Goal: Task Accomplishment & Management: Manage account settings

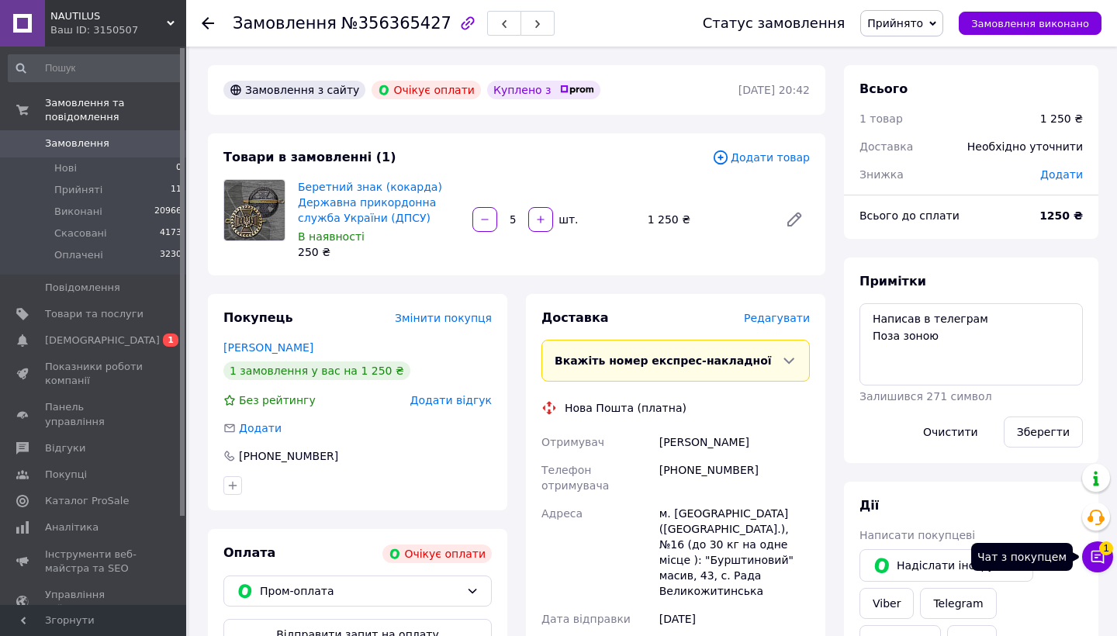
click at [1095, 550] on icon at bounding box center [1098, 557] width 16 height 16
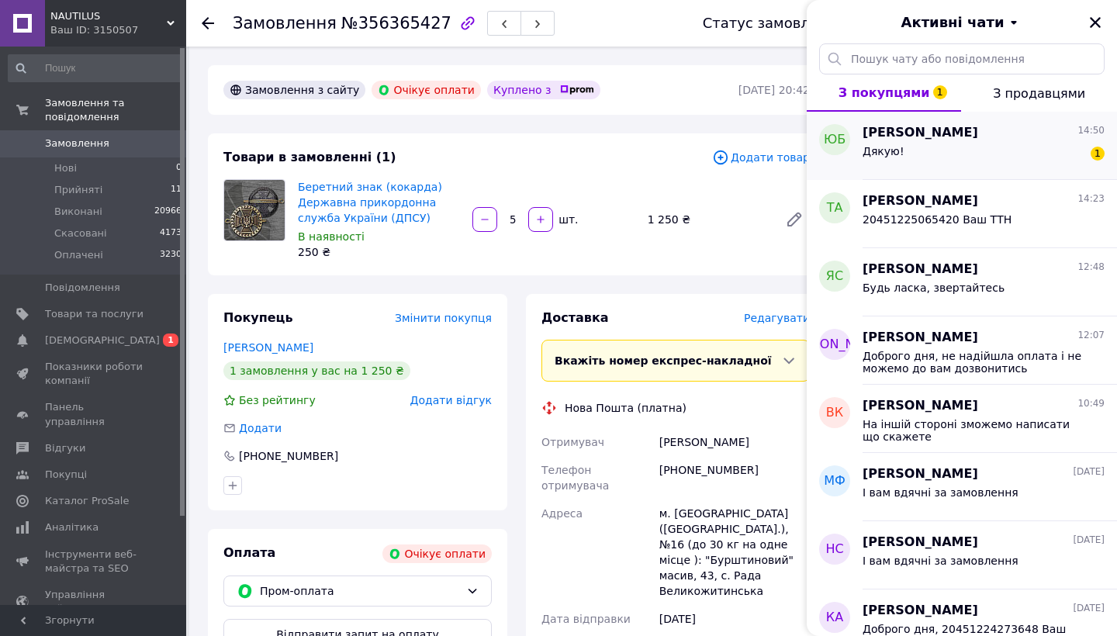
click at [970, 119] on div "[PERSON_NAME] 14:50 Дякую! 1" at bounding box center [990, 146] width 255 height 68
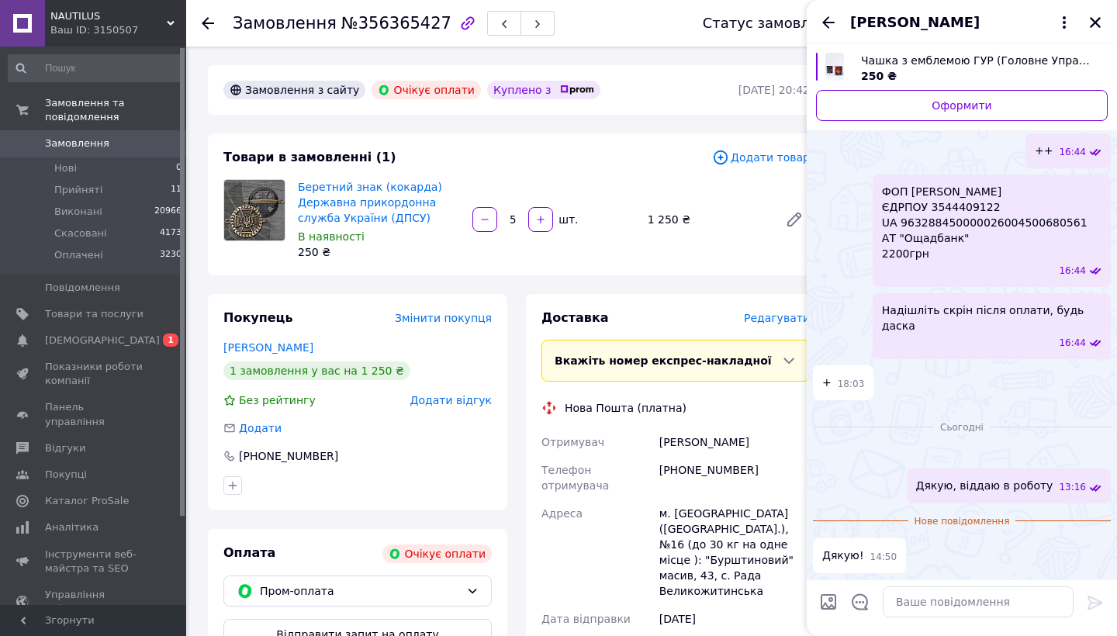
scroll to position [796, 0]
click at [965, 617] on textarea at bounding box center [978, 602] width 191 height 31
type textarea "І"
type textarea "І Вам вдячні за замовлення"
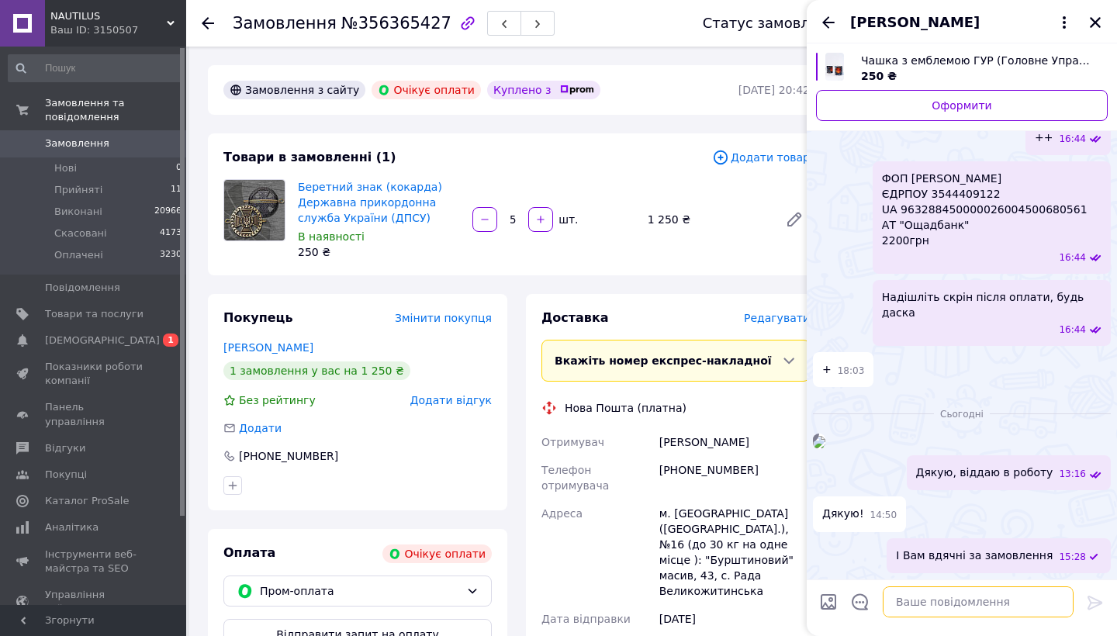
scroll to position [809, 0]
click at [1086, 22] on div "[PERSON_NAME]" at bounding box center [962, 21] width 310 height 43
click at [1095, 22] on icon "Закрити" at bounding box center [1095, 22] width 11 height 11
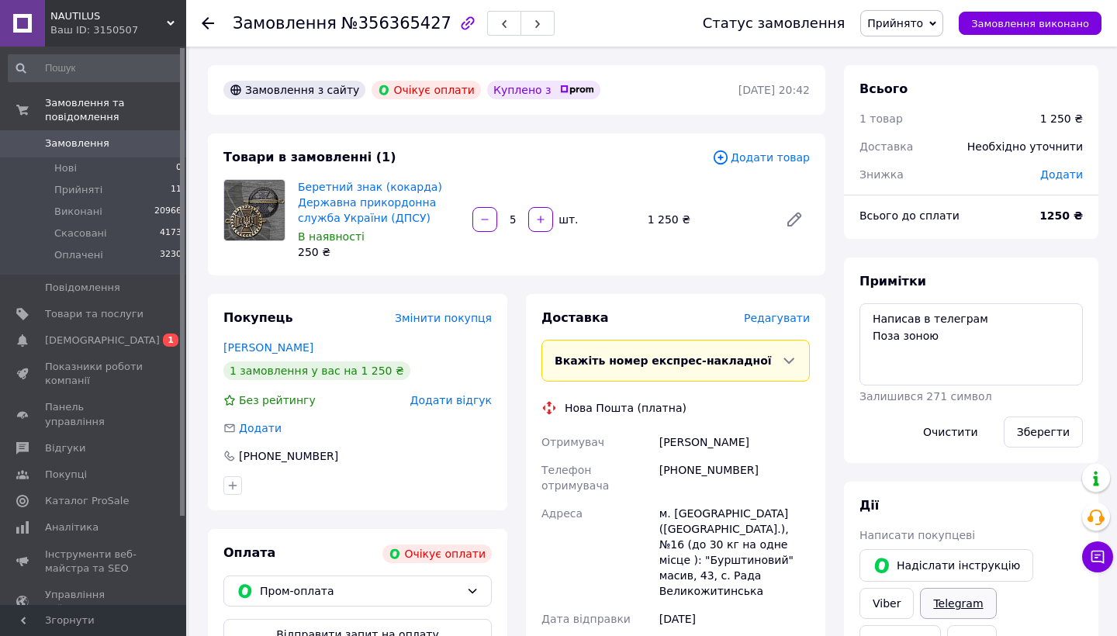
click at [938, 600] on link "Telegram" at bounding box center [958, 603] width 76 height 31
click at [907, 30] on span "Прийнято" at bounding box center [902, 23] width 83 height 26
click at [907, 78] on li "Скасовано" at bounding box center [901, 77] width 81 height 23
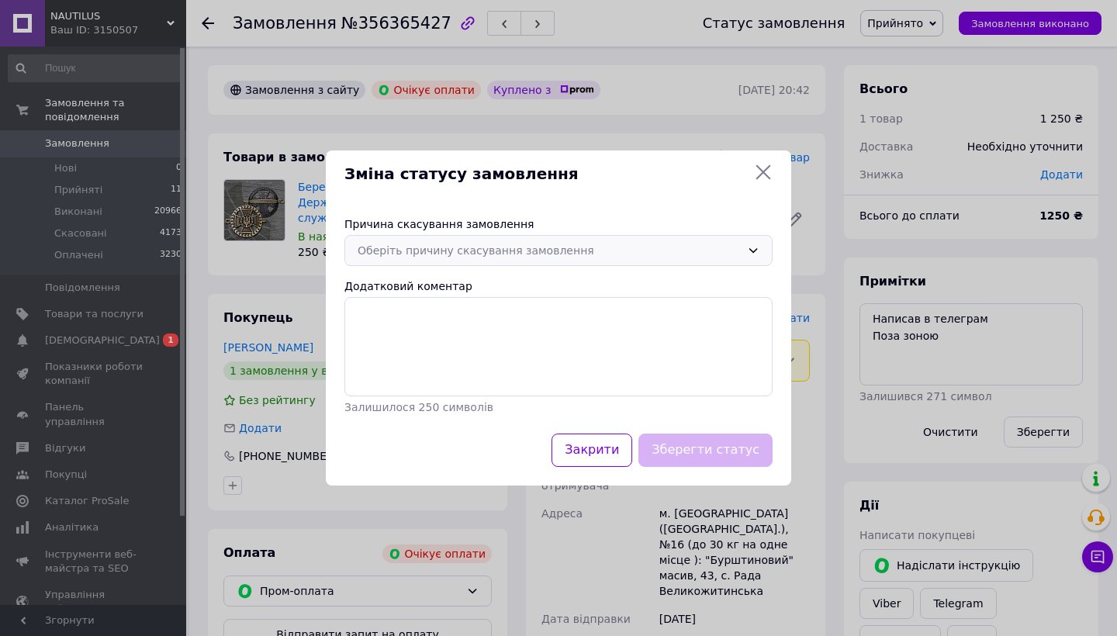
click at [549, 248] on div "Оберіть причину скасування замовлення" at bounding box center [549, 250] width 383 height 17
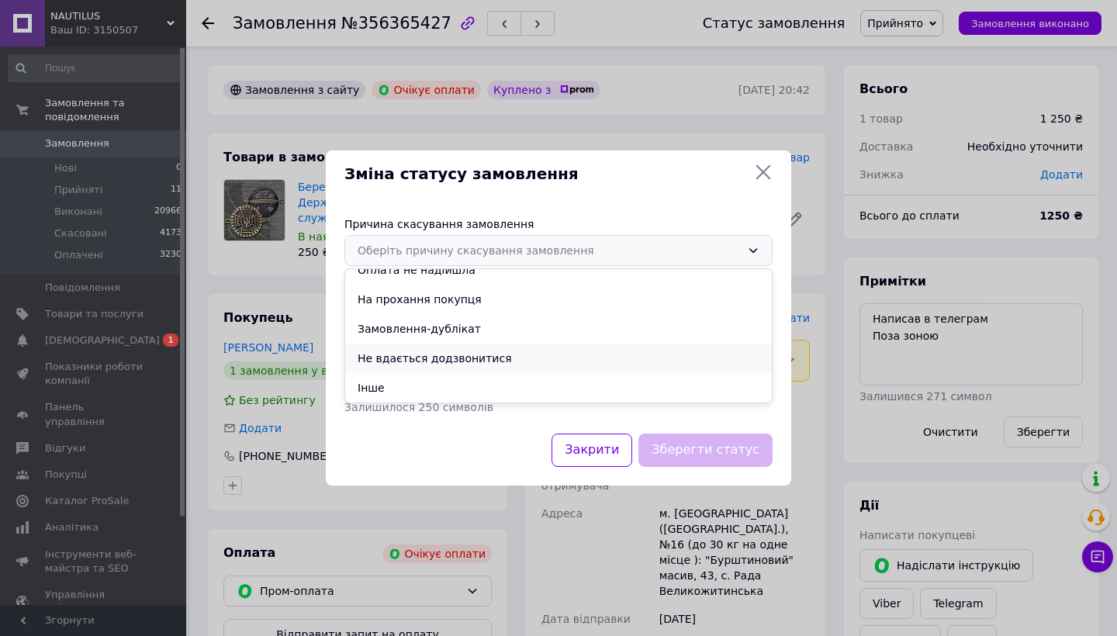
scroll to position [73, 0]
click at [464, 282] on li "Оплата не надійшла" at bounding box center [558, 269] width 427 height 29
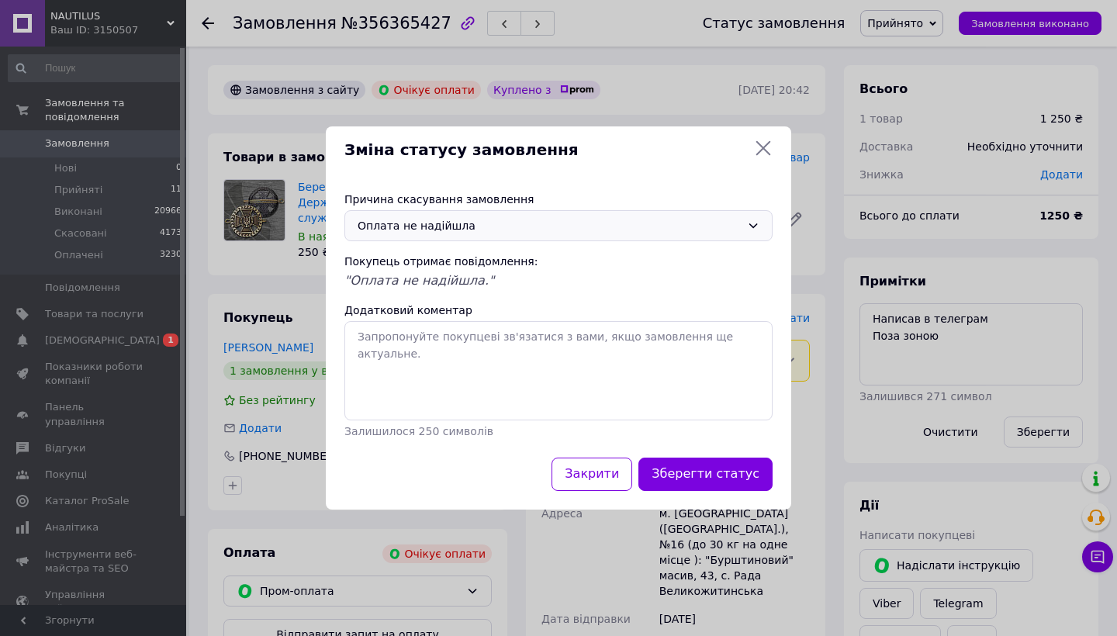
click at [533, 224] on div "Оплата не надійшла" at bounding box center [549, 225] width 383 height 17
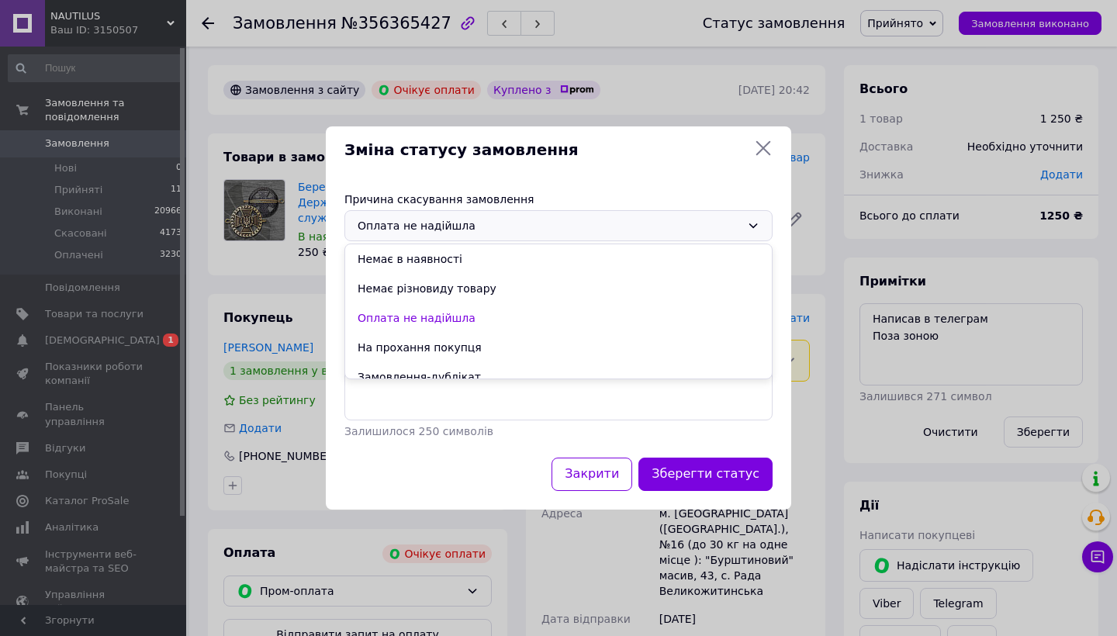
scroll to position [59, 0]
click at [491, 344] on li "Не вдається додзвонитися" at bounding box center [558, 347] width 427 height 29
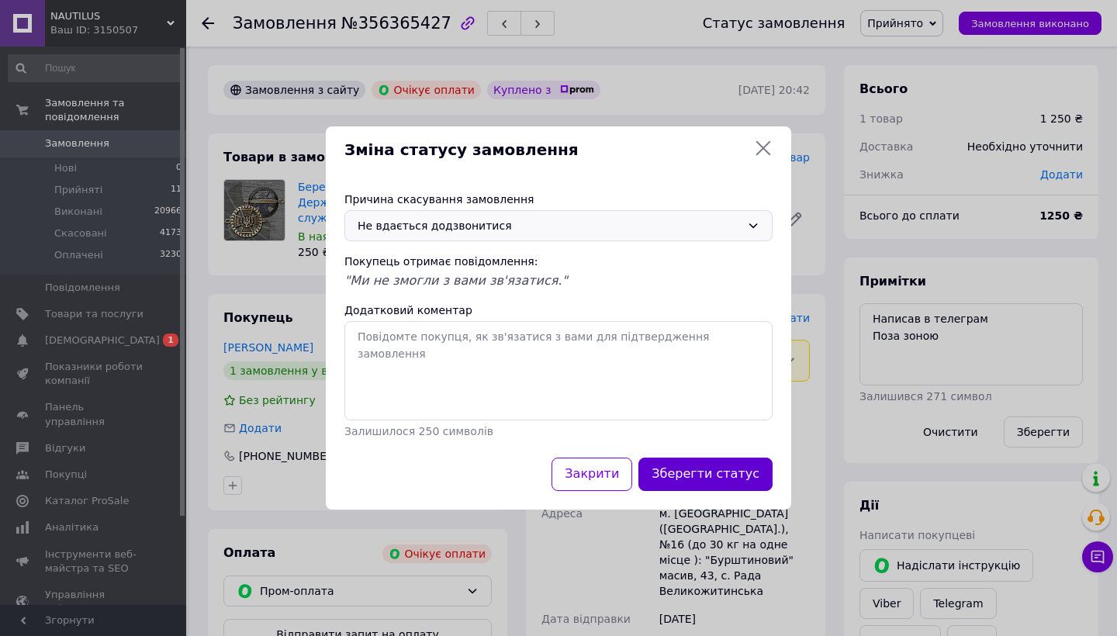
click at [674, 469] on button "Зберегти статус" at bounding box center [706, 474] width 134 height 33
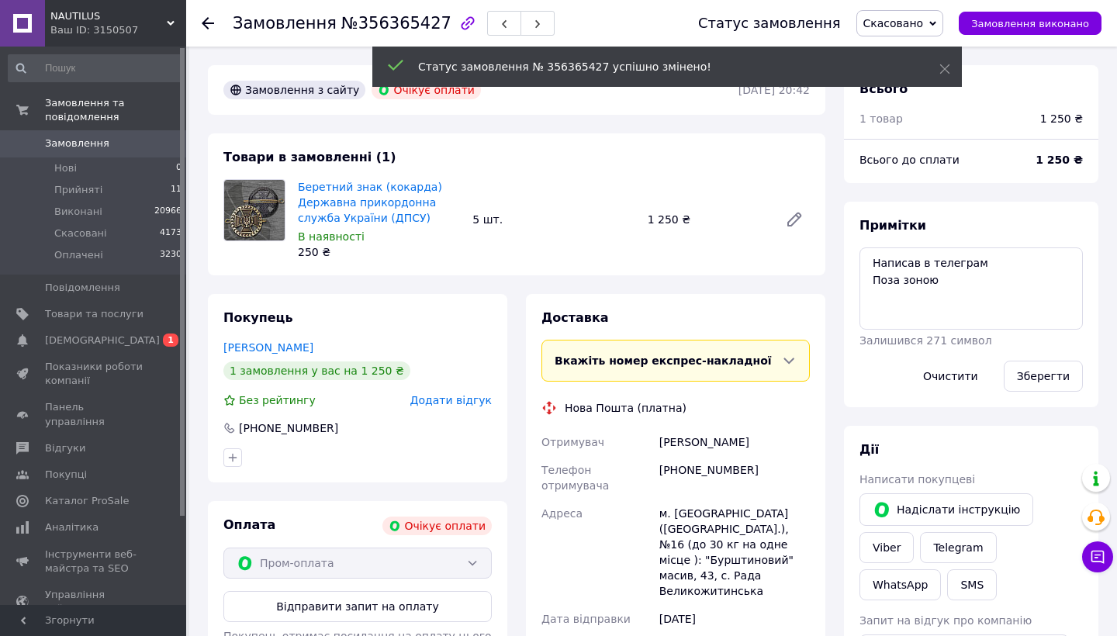
click at [441, 393] on div "Додати відгук" at bounding box center [450, 401] width 81 height 16
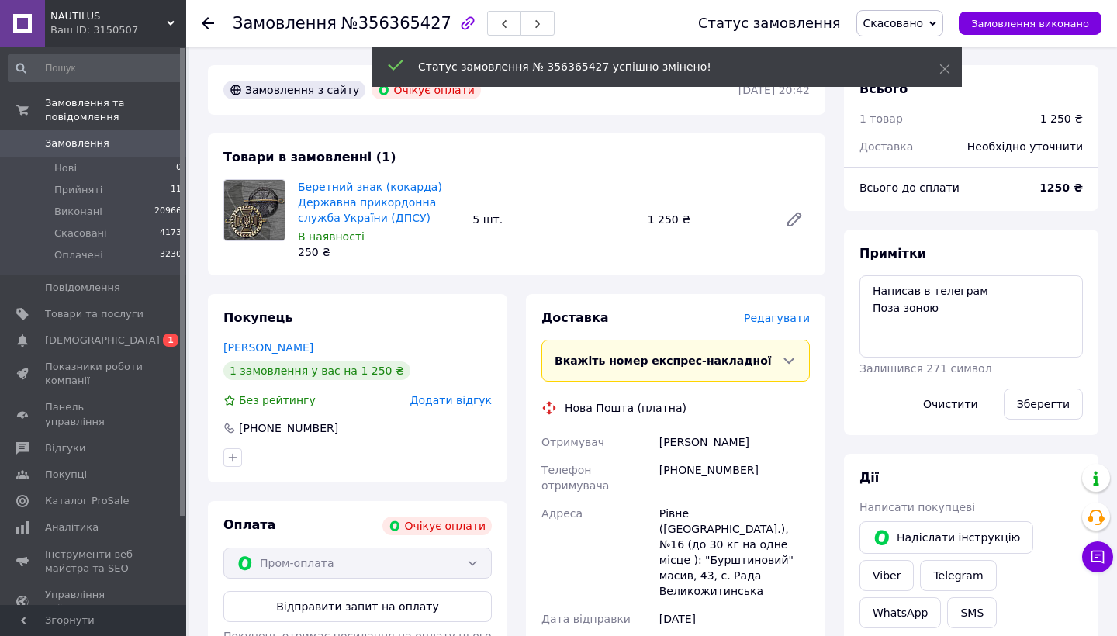
click at [442, 394] on span "Додати відгук" at bounding box center [450, 400] width 81 height 12
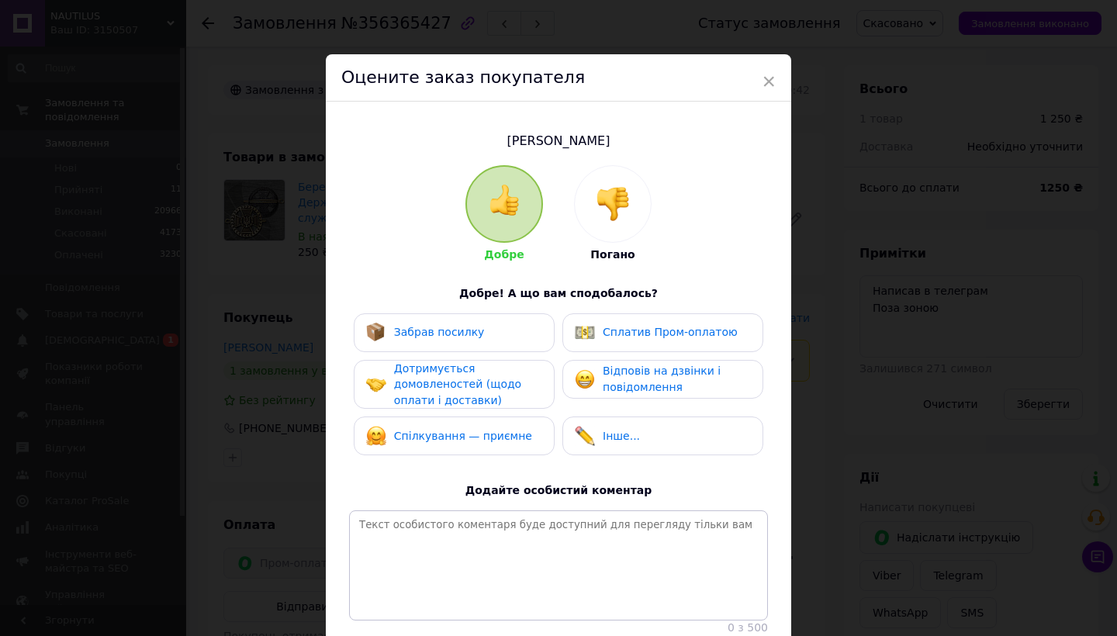
click at [603, 183] on div at bounding box center [613, 204] width 76 height 76
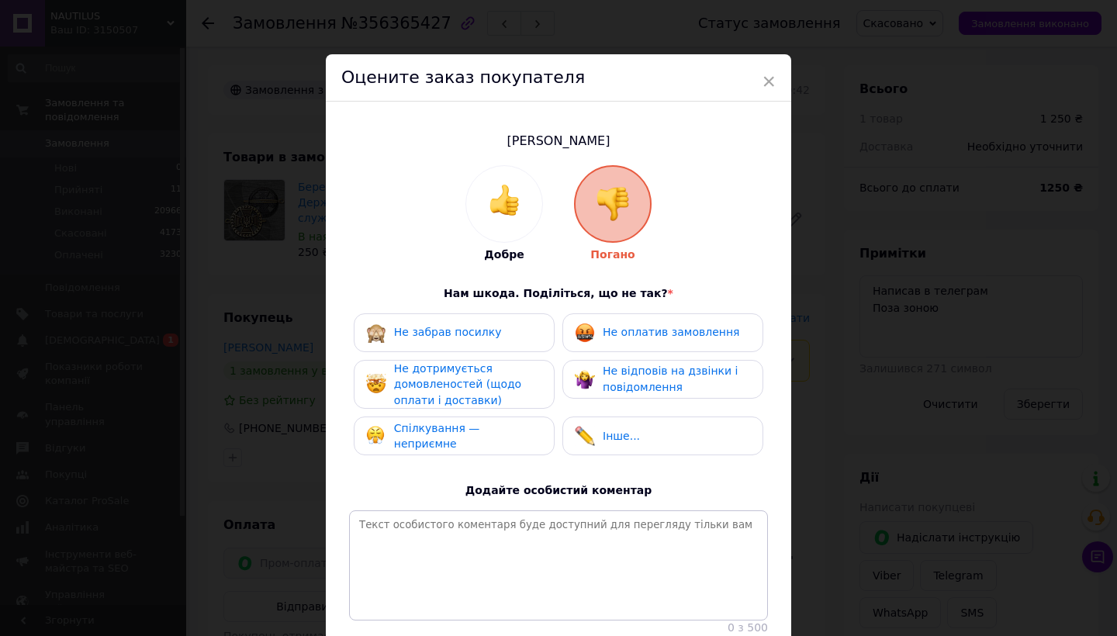
click at [600, 385] on div "Не відповів на дзвінки і повідомлення" at bounding box center [662, 379] width 175 height 32
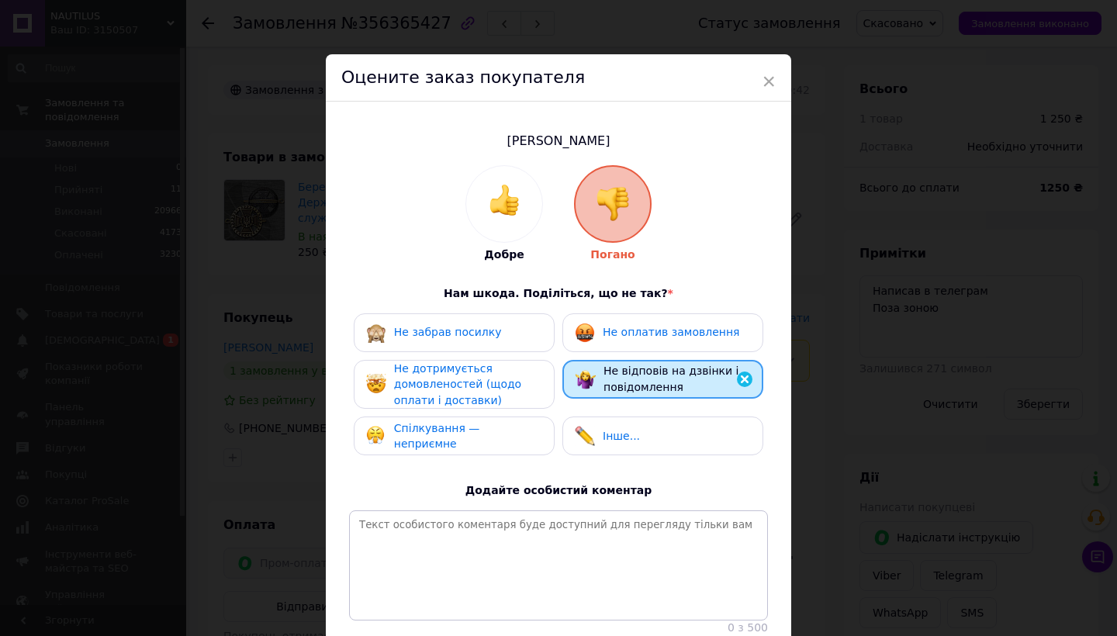
click at [600, 341] on div "Не оплатив замовлення" at bounding box center [657, 333] width 165 height 20
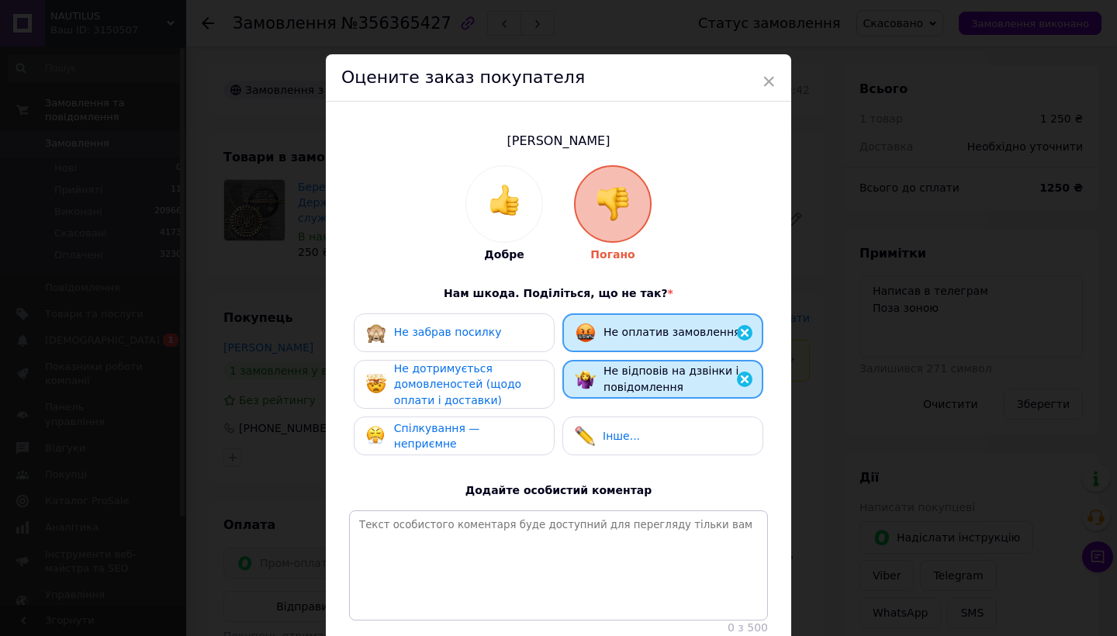
click at [520, 397] on div "Не дотримується домовленостей (щодо оплати і доставки)" at bounding box center [467, 385] width 147 height 48
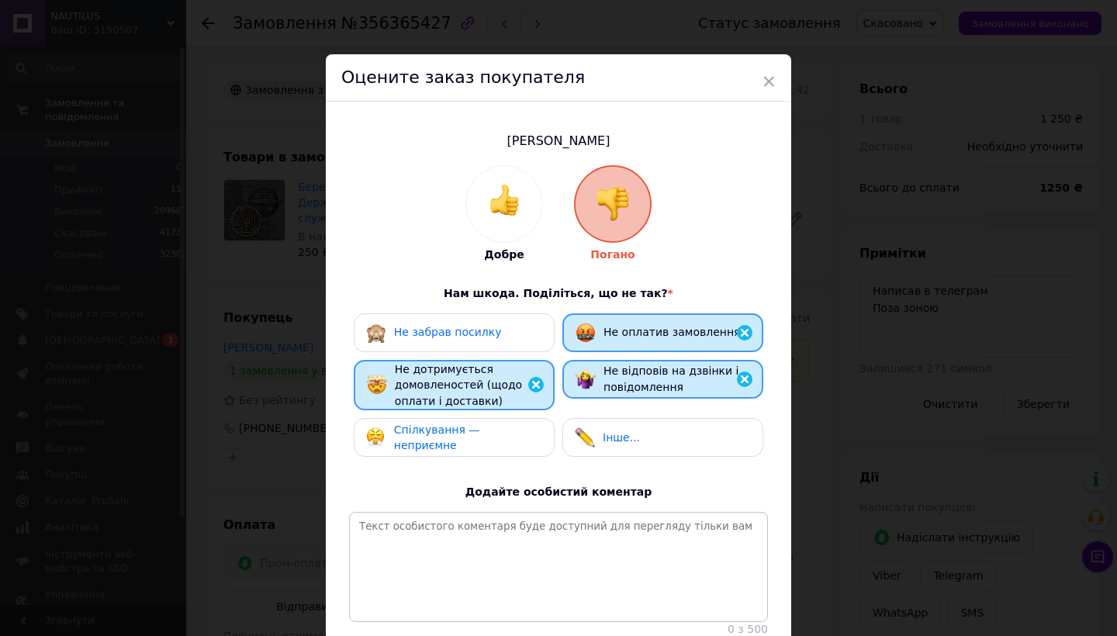
click at [520, 423] on div "Спілкування — неприємне" at bounding box center [454, 437] width 201 height 39
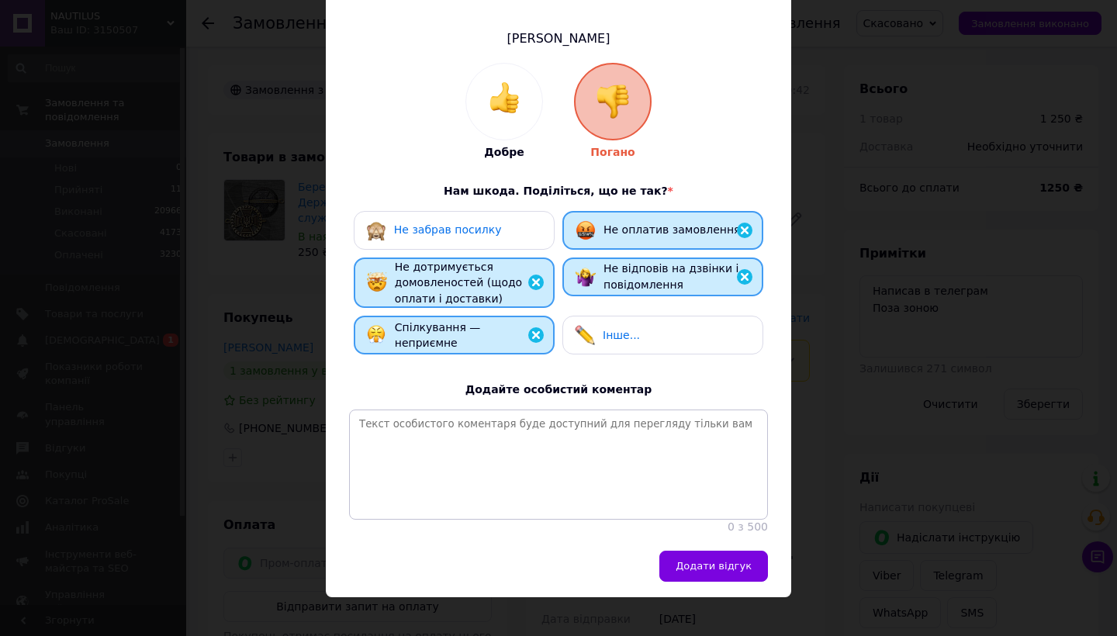
scroll to position [102, 0]
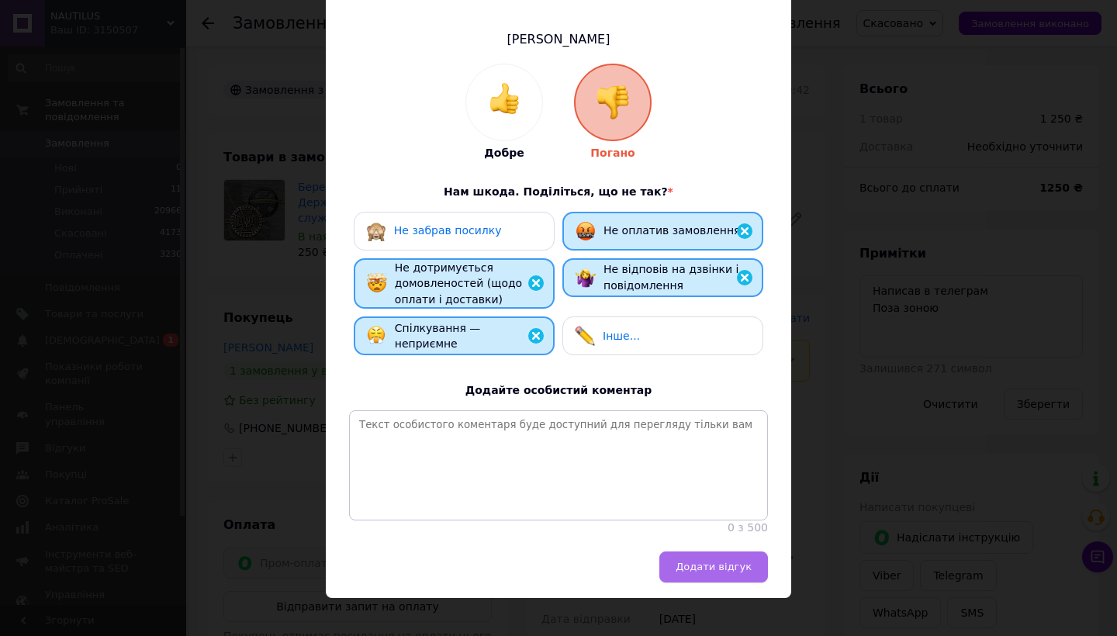
click at [689, 561] on span "Додати відгук" at bounding box center [714, 567] width 76 height 12
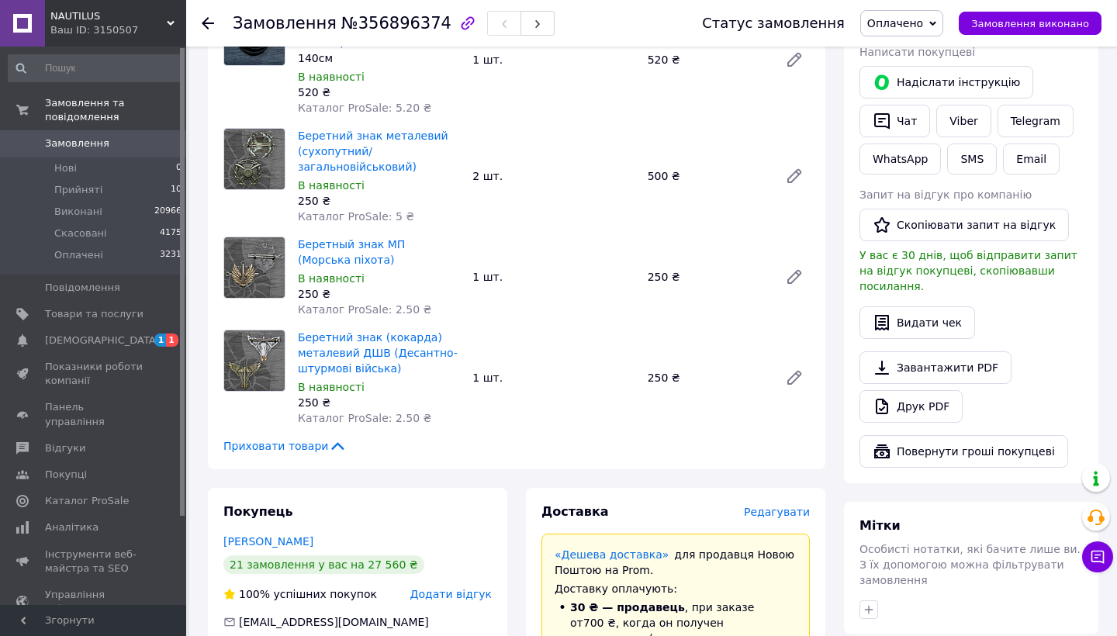
scroll to position [359, 0]
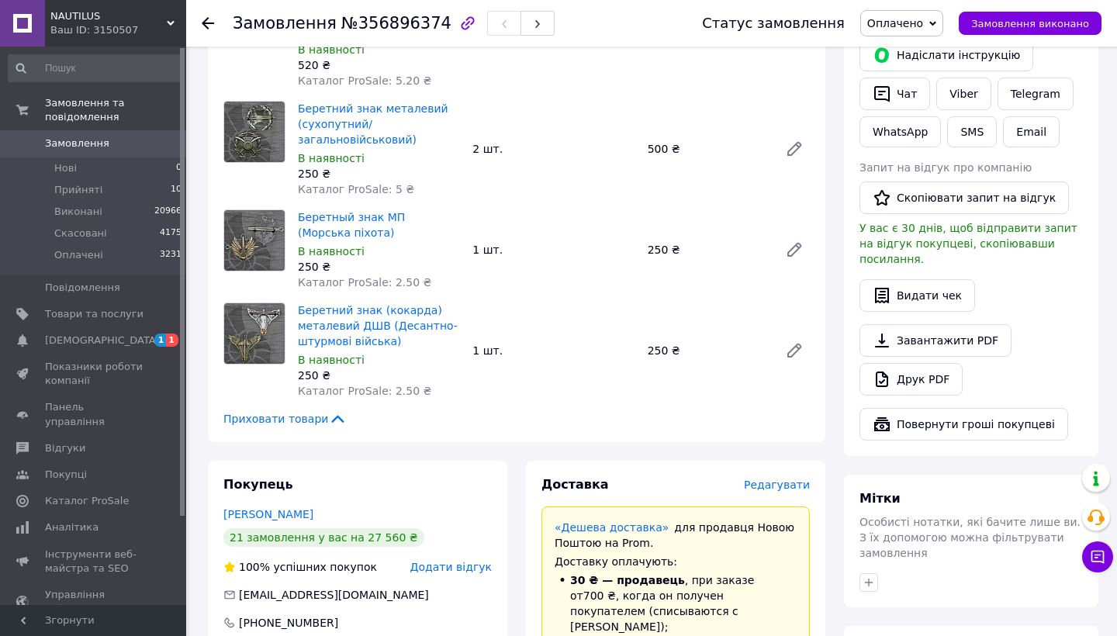
click at [775, 479] on span "Редагувати" at bounding box center [777, 485] width 66 height 12
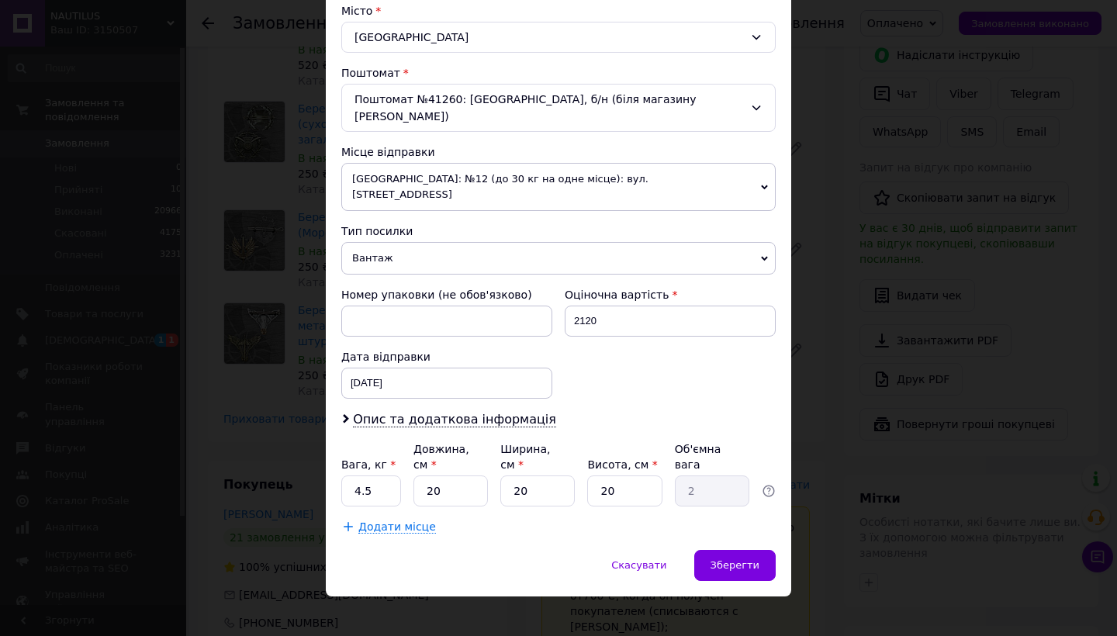
scroll to position [426, 0]
click at [365, 477] on input "4.5" at bounding box center [371, 492] width 60 height 31
type input "0.5"
type input "1"
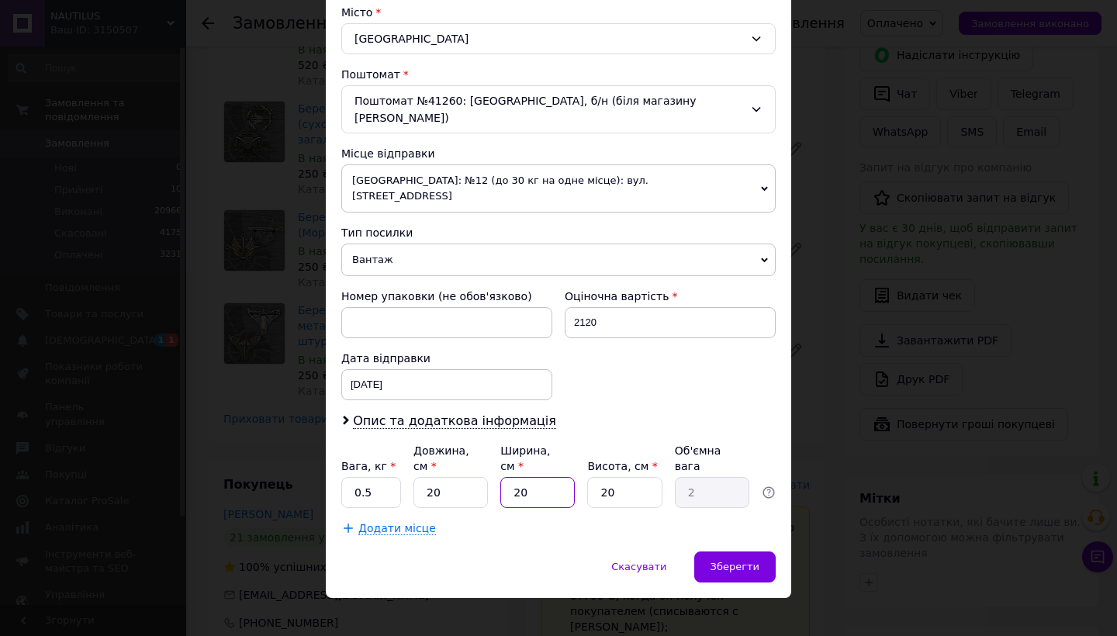
type input "0.1"
type input "10"
type input "1"
type input "10"
type input "1"
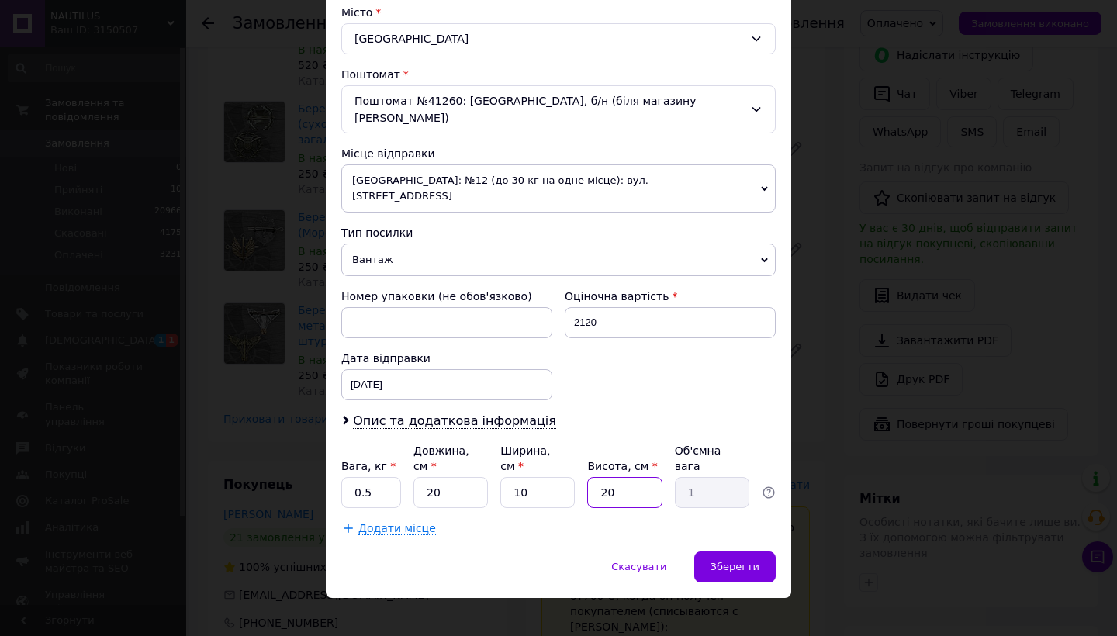
type input "0.1"
type input "10"
type input "0.5"
type input "10"
click at [733, 561] on span "Зберегти" at bounding box center [735, 567] width 49 height 12
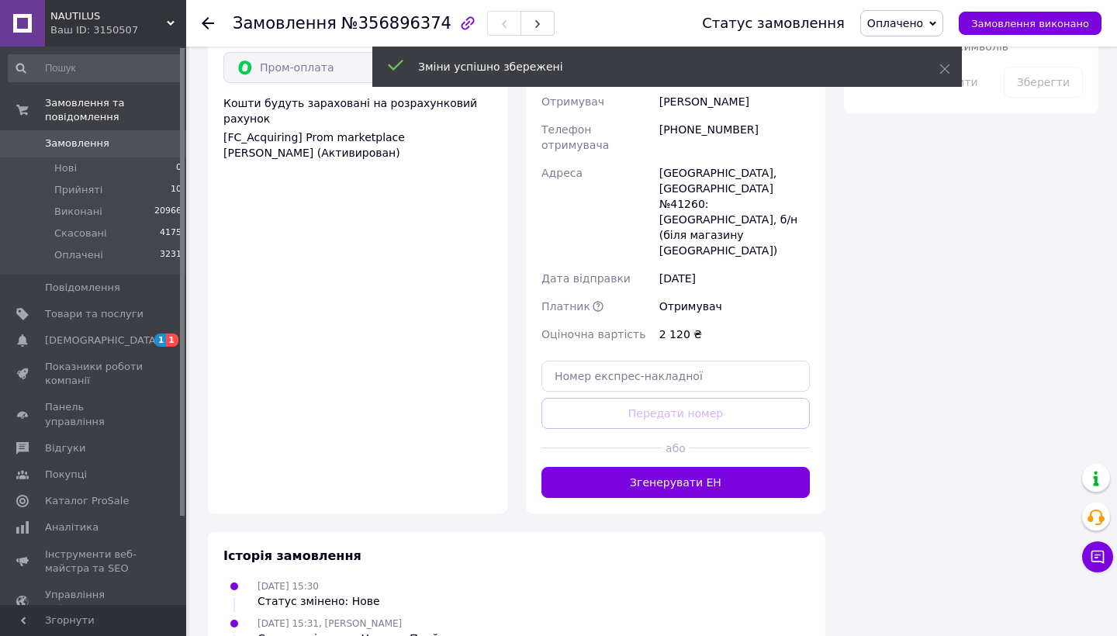
scroll to position [1055, 0]
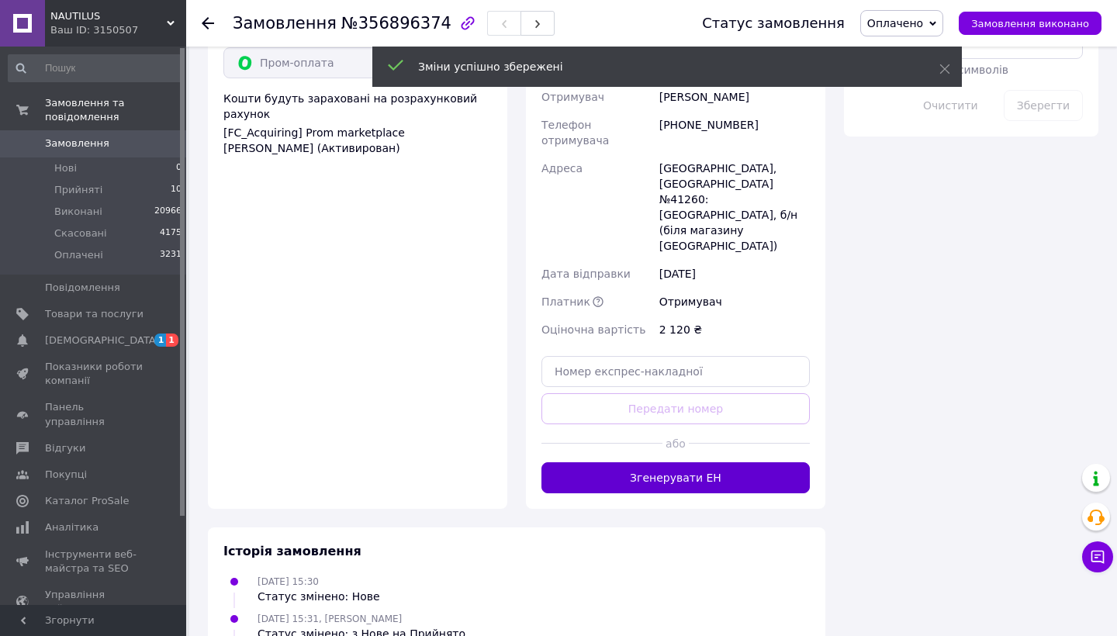
click at [755, 462] on button "Згенерувати ЕН" at bounding box center [676, 477] width 268 height 31
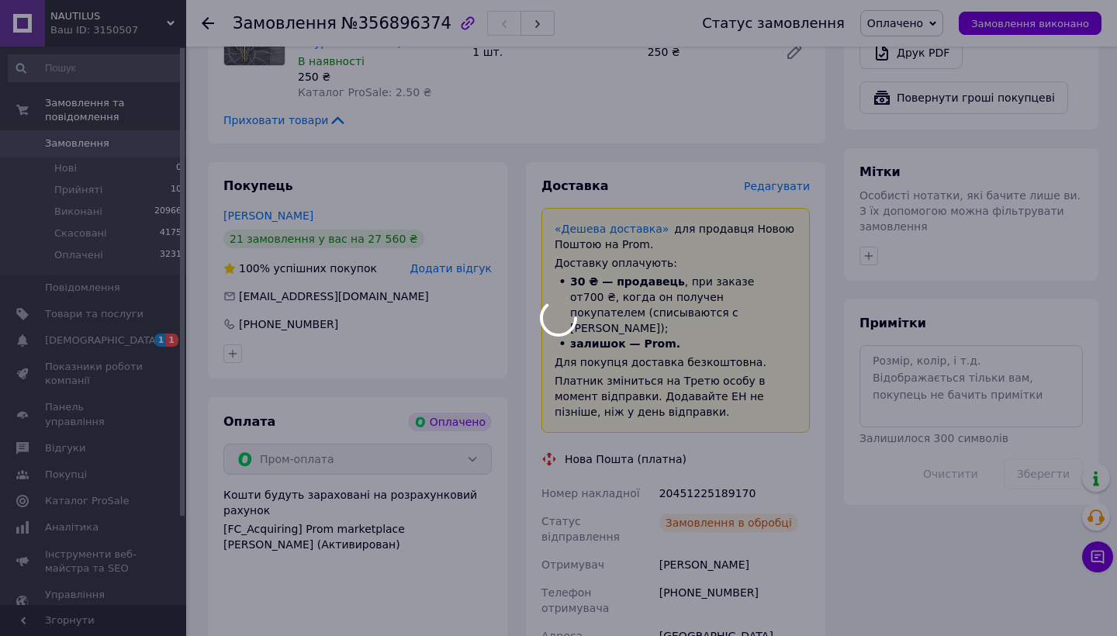
scroll to position [652, 0]
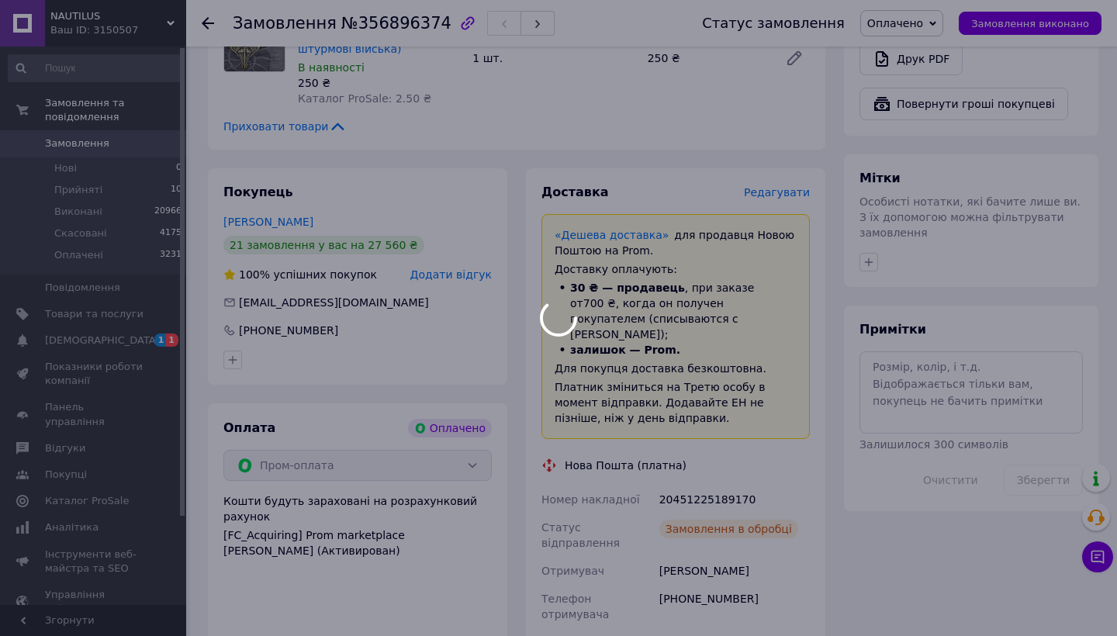
click at [696, 469] on body "NAUTILUS Ваш ID: 3150507 Сайт NAUTILUS Кабінет покупця Перевірити стан системи …" at bounding box center [558, 312] width 1117 height 1929
click at [696, 486] on div "20451225189170" at bounding box center [734, 500] width 157 height 28
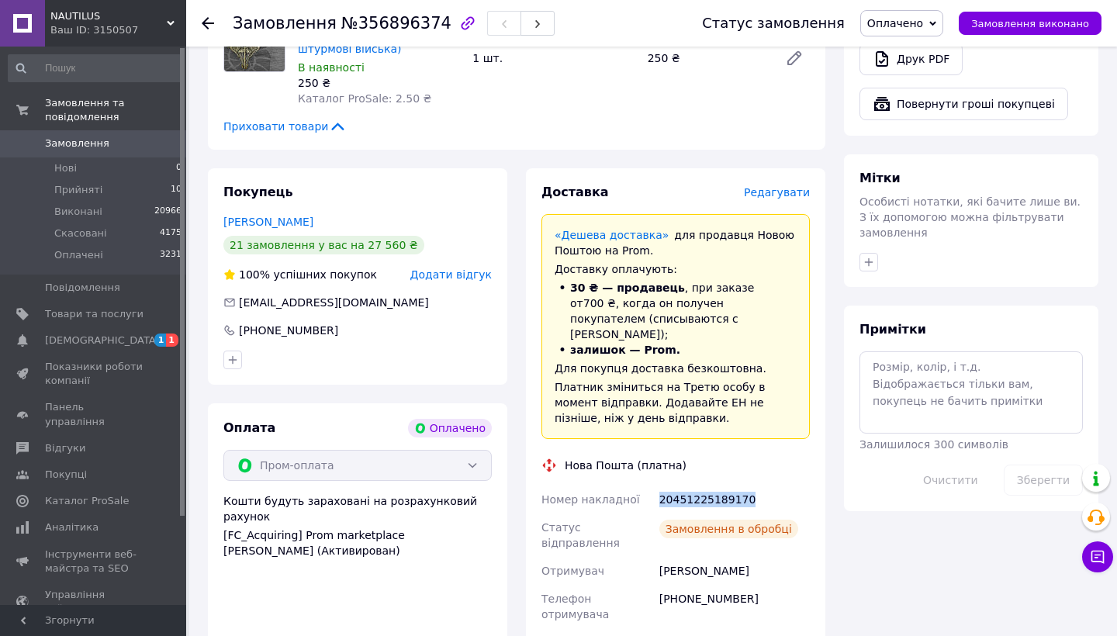
copy div "20451225189170"
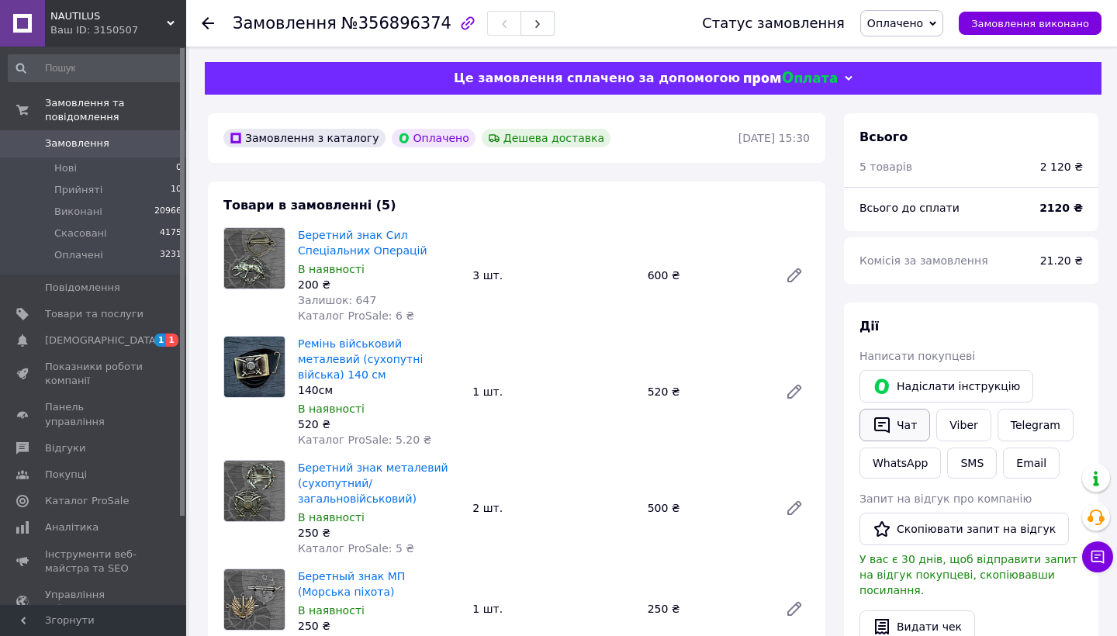
scroll to position [0, 0]
click at [878, 424] on icon "button" at bounding box center [882, 425] width 19 height 19
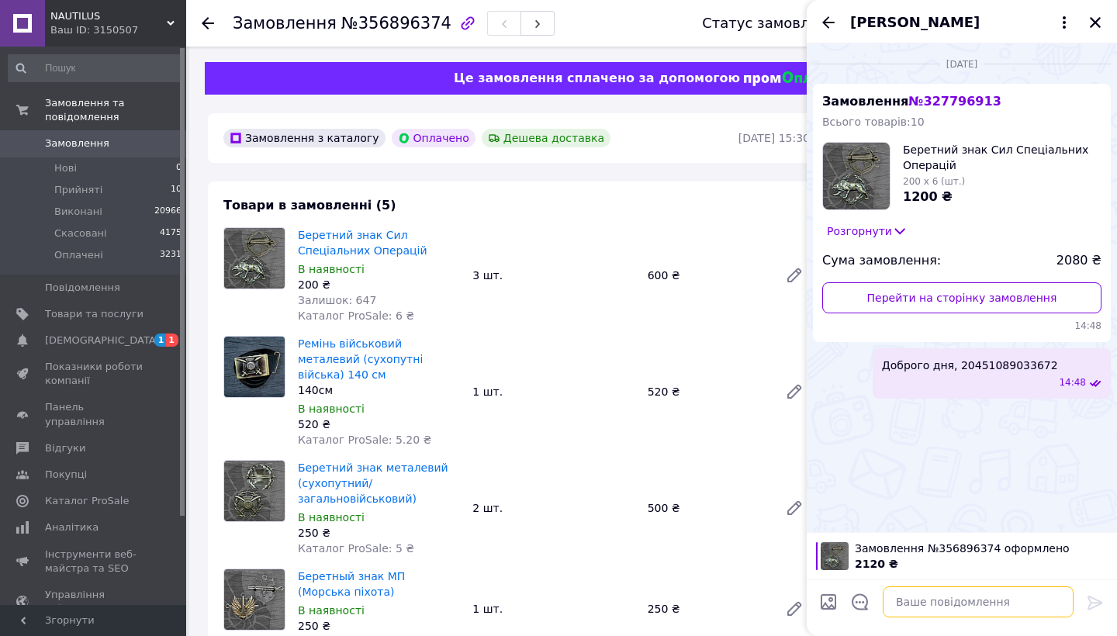
click at [936, 600] on textarea at bounding box center [978, 602] width 191 height 31
type textarea "д"
paste textarea "20451225189170"
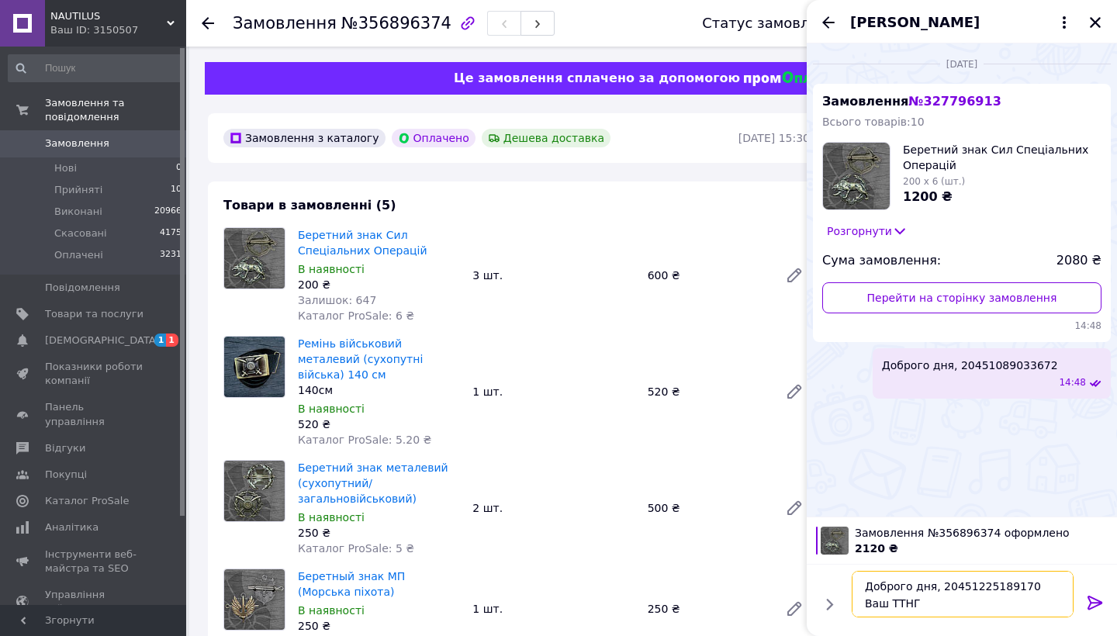
type textarea "Доброго дня, 20451225189170 Ваш ТТН"
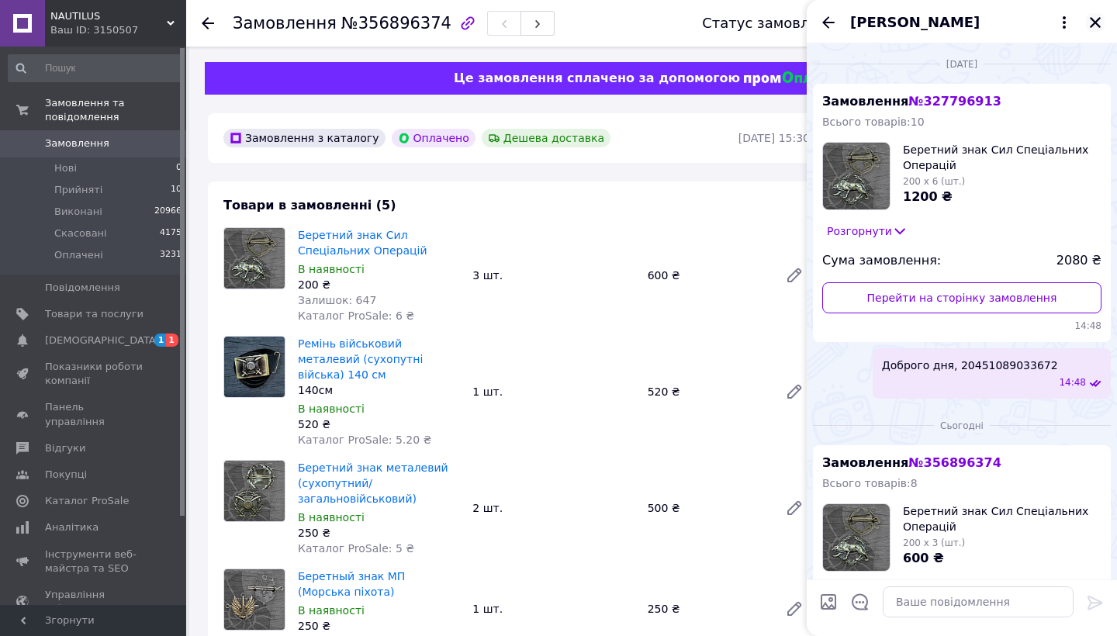
click at [1096, 21] on icon "Закрити" at bounding box center [1095, 22] width 11 height 11
